Goal: Task Accomplishment & Management: Manage account settings

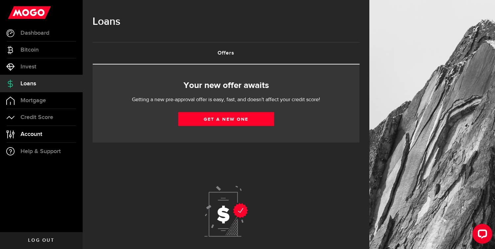
click at [43, 131] on link "Account Compte" at bounding box center [41, 134] width 83 height 17
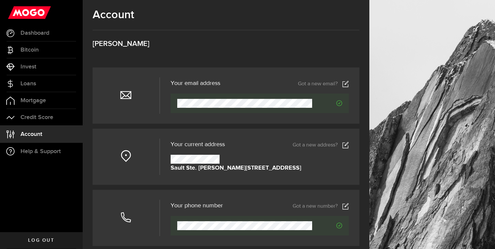
click at [348, 142] on icon at bounding box center [345, 145] width 7 height 7
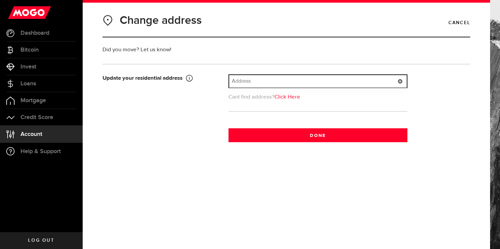
click at [263, 84] on input "text" at bounding box center [318, 81] width 178 height 13
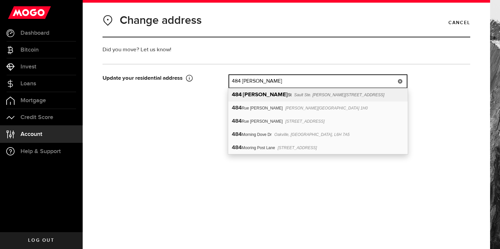
click at [294, 93] on span "Sault Ste. [PERSON_NAME][STREET_ADDRESS]" at bounding box center [339, 95] width 90 height 5
type input "[STREET_ADDRESS][PERSON_NAME]"
type input "484"
type input "[PERSON_NAME] St"
type input "Sault Ste. [PERSON_NAME]"
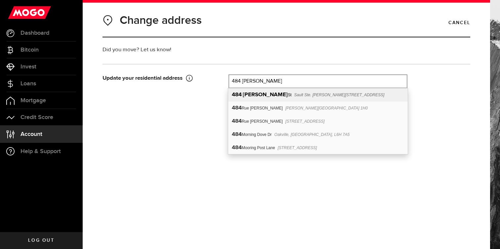
select select "ON"
type input "P6C 3E9"
type input "[GEOGRAPHIC_DATA]"
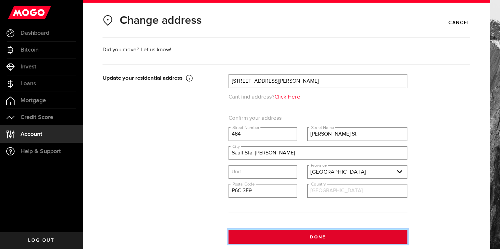
click at [290, 235] on button "Done" at bounding box center [317, 237] width 179 height 14
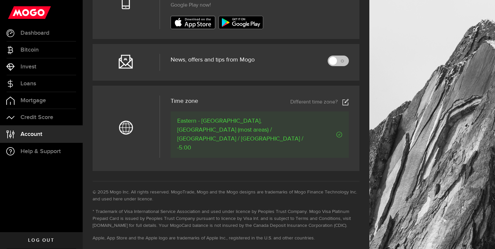
scroll to position [286, 0]
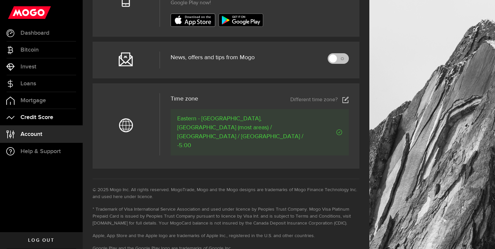
click at [59, 116] on link "Credit Score" at bounding box center [41, 117] width 83 height 17
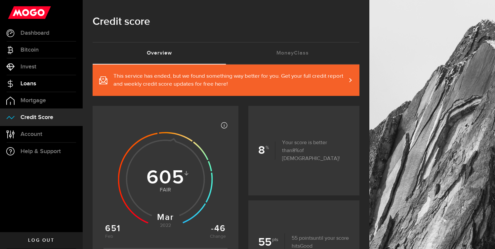
click at [44, 87] on link "Loans" at bounding box center [41, 83] width 83 height 17
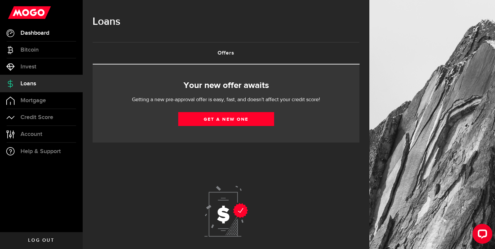
click at [47, 39] on link "Dashboard" at bounding box center [41, 33] width 83 height 17
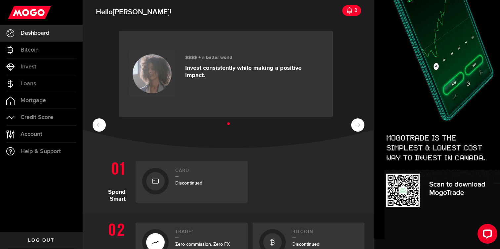
click at [131, 108] on link "$$$$ + a better world Invest consistently while making a positive impact." at bounding box center [226, 74] width 214 height 86
